Goal: Task Accomplishment & Management: Use online tool/utility

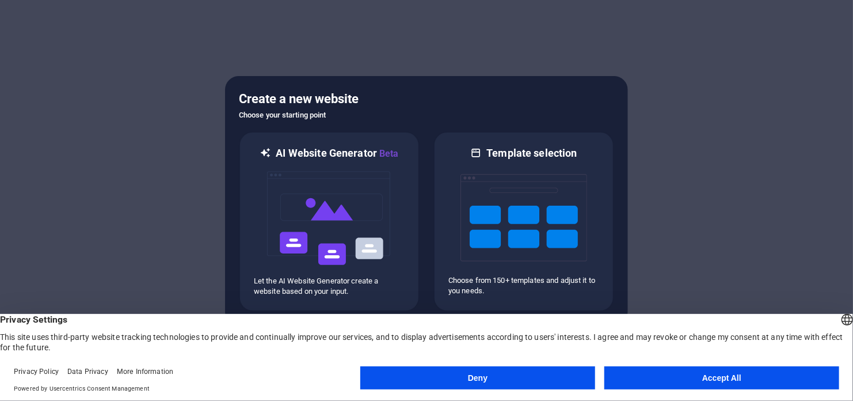
click at [650, 374] on button "Accept All" at bounding box center [721, 377] width 235 height 23
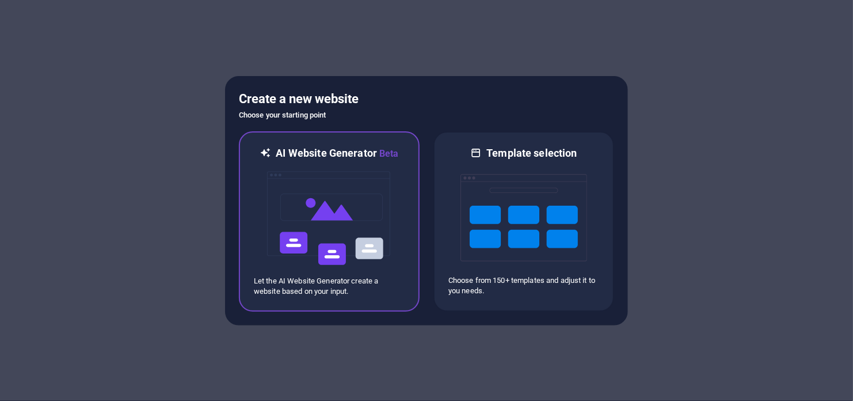
click at [337, 203] on img at bounding box center [329, 218] width 127 height 115
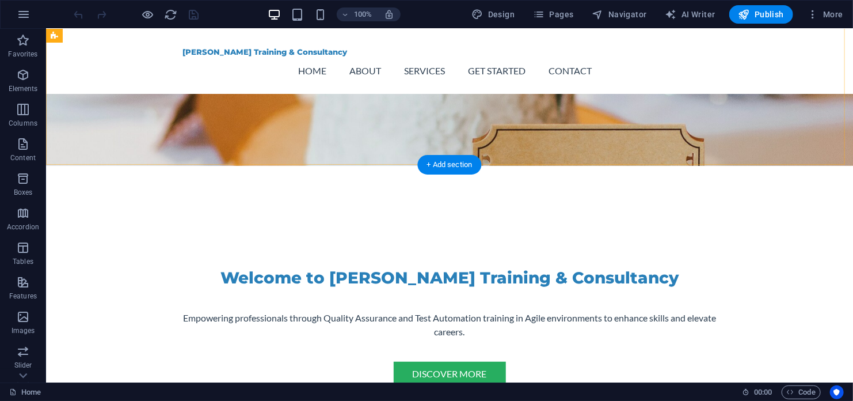
scroll to position [176, 0]
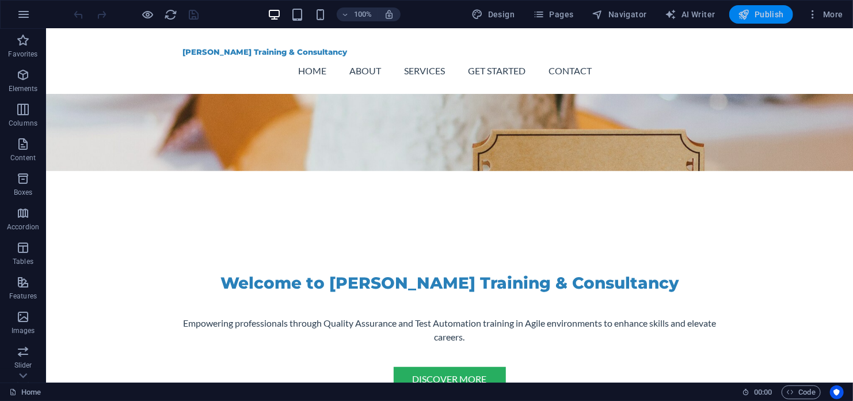
click at [763, 12] on span "Publish" at bounding box center [761, 15] width 45 height 12
